Goal: Check status

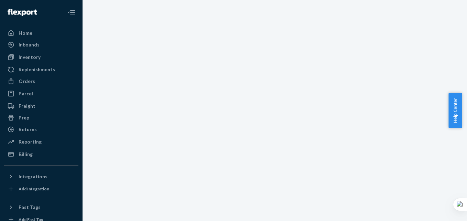
click at [269, 152] on div at bounding box center [274, 110] width 384 height 221
click at [31, 82] on div "Orders" at bounding box center [27, 81] width 16 height 7
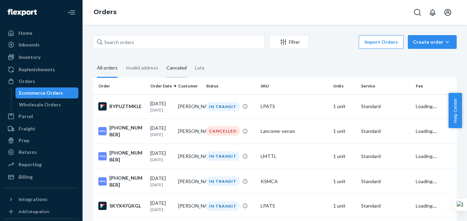
click at [176, 69] on div "Canceled" at bounding box center [176, 68] width 20 height 19
click at [162, 59] on input "Canceled" at bounding box center [162, 59] width 0 height 0
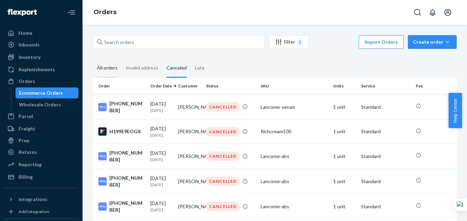
click at [109, 68] on div "All orders" at bounding box center [107, 68] width 21 height 19
click at [93, 59] on input "All orders" at bounding box center [93, 59] width 0 height 0
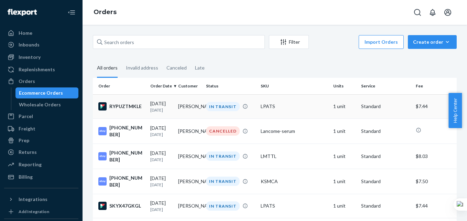
click at [122, 59] on input "Invalid address" at bounding box center [122, 59] width 0 height 0
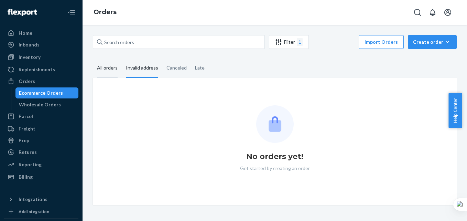
click at [114, 72] on div "All orders" at bounding box center [107, 68] width 21 height 19
click at [93, 59] on input "All orders" at bounding box center [93, 59] width 0 height 0
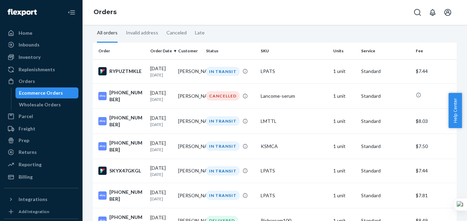
scroll to position [32, 0]
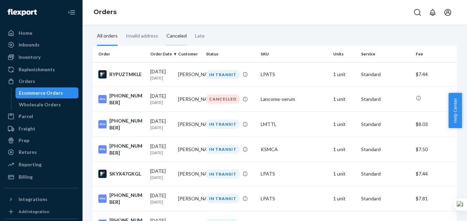
click at [177, 33] on div "Canceled" at bounding box center [176, 36] width 20 height 19
click at [162, 27] on input "Canceled" at bounding box center [162, 27] width 0 height 0
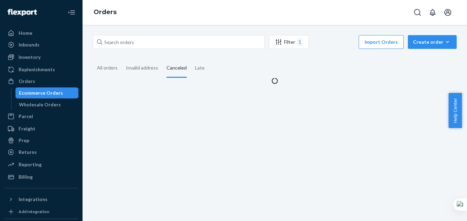
scroll to position [0, 0]
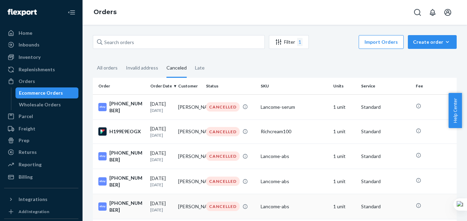
click at [191, 59] on input "Late" at bounding box center [191, 59] width 0 height 0
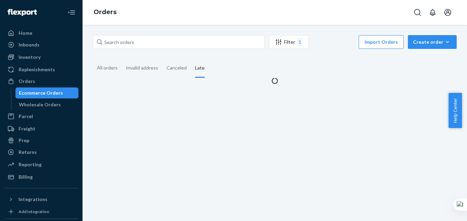
click at [93, 59] on input "All orders" at bounding box center [93, 59] width 0 height 0
click at [191, 59] on input "Late" at bounding box center [191, 59] width 0 height 0
click at [93, 59] on input "All orders" at bounding box center [93, 59] width 0 height 0
click at [122, 59] on input "Invalid address" at bounding box center [122, 59] width 0 height 0
click at [162, 59] on input "Canceled" at bounding box center [162, 59] width 0 height 0
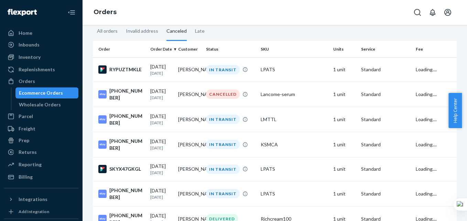
scroll to position [32, 0]
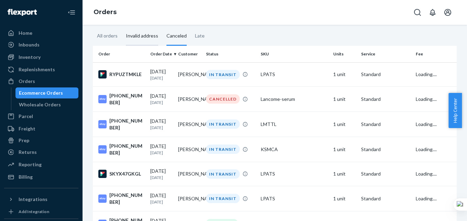
click at [150, 37] on div "Invalid address" at bounding box center [142, 36] width 32 height 19
click at [122, 27] on input "Invalid address" at bounding box center [122, 27] width 0 height 0
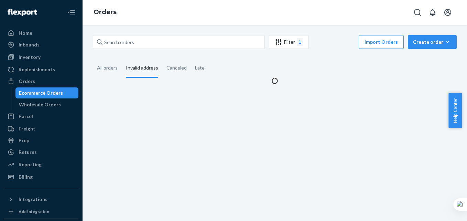
scroll to position [0, 0]
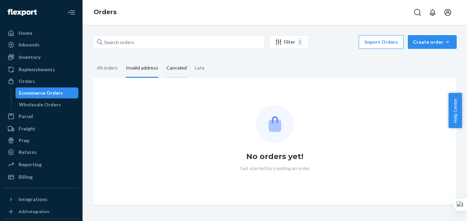
click at [172, 71] on div "Canceled" at bounding box center [176, 68] width 20 height 19
click at [162, 59] on input "Canceled" at bounding box center [162, 59] width 0 height 0
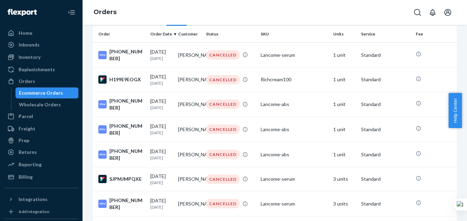
scroll to position [53, 0]
drag, startPoint x: 463, startPoint y: 97, endPoint x: 463, endPoint y: 115, distance: 17.9
click at [463, 115] on div "Help Center" at bounding box center [457, 110] width 19 height 35
drag, startPoint x: 465, startPoint y: 92, endPoint x: 463, endPoint y: 97, distance: 5.1
click at [463, 97] on div "Help Center" at bounding box center [457, 110] width 19 height 35
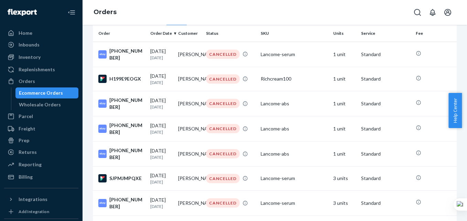
drag, startPoint x: 463, startPoint y: 97, endPoint x: 464, endPoint y: 106, distance: 8.9
click at [463, 107] on div "Help Center" at bounding box center [457, 110] width 19 height 35
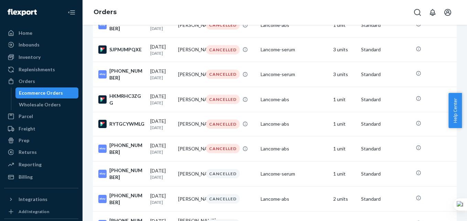
scroll to position [179, 0]
